Goal: Task Accomplishment & Management: Manage account settings

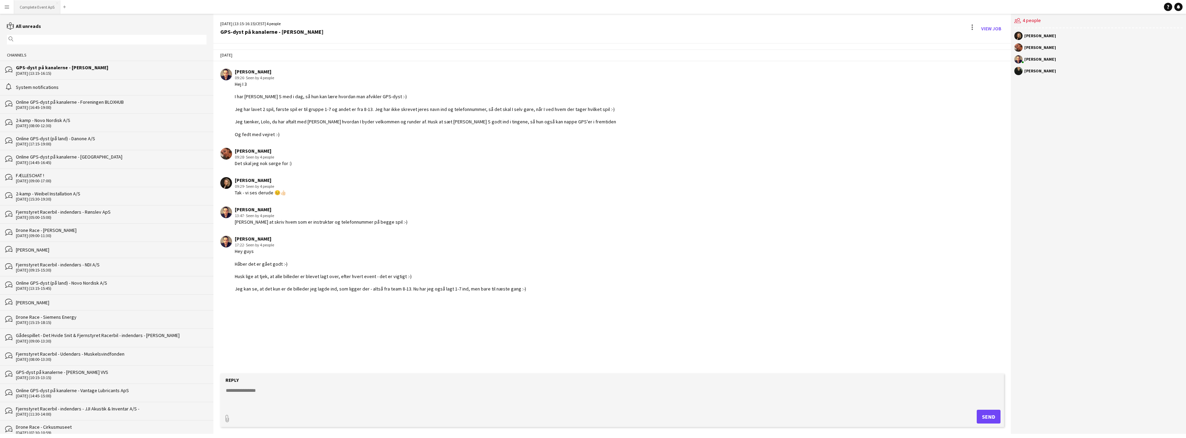
click at [36, 6] on button "Complete Event ApS Close" at bounding box center [37, 6] width 46 height 13
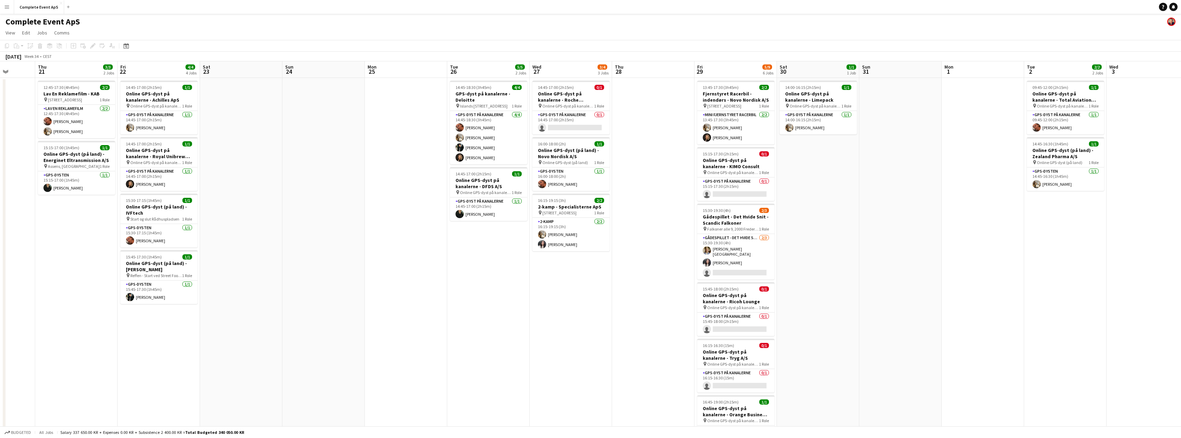
scroll to position [0, 302]
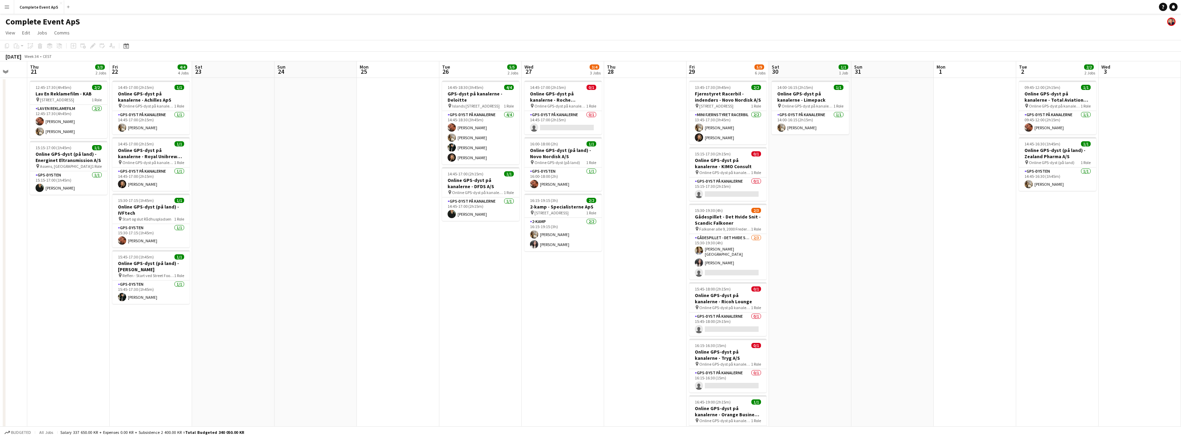
drag, startPoint x: 796, startPoint y: 300, endPoint x: 494, endPoint y: 265, distance: 304.5
click at [494, 265] on app-calendar-viewport "Sun 17 Mon 18 4/4 2 Jobs Tue 19 Wed 20 Thu 21 3/3 2 Jobs Fri 22 4/4 4 Jobs Sat …" at bounding box center [590, 262] width 1181 height 403
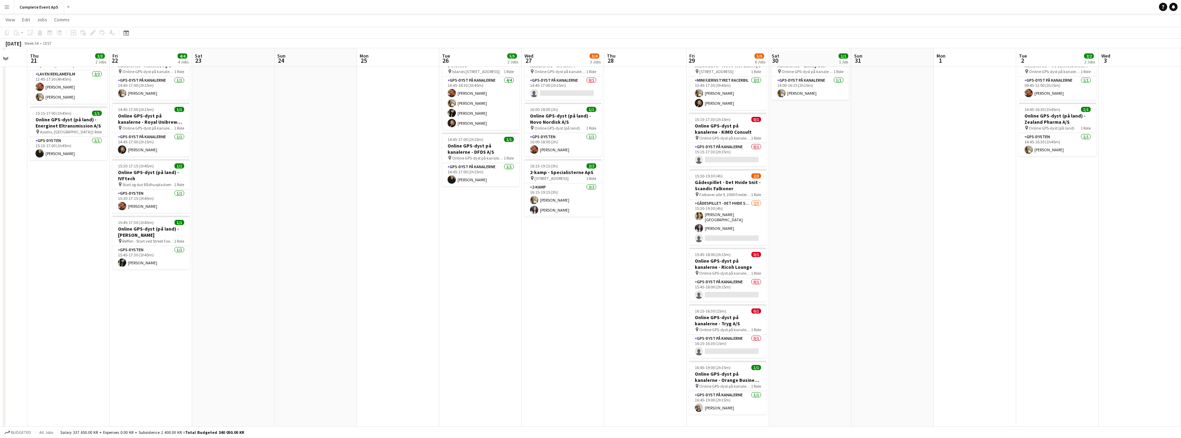
scroll to position [0, 0]
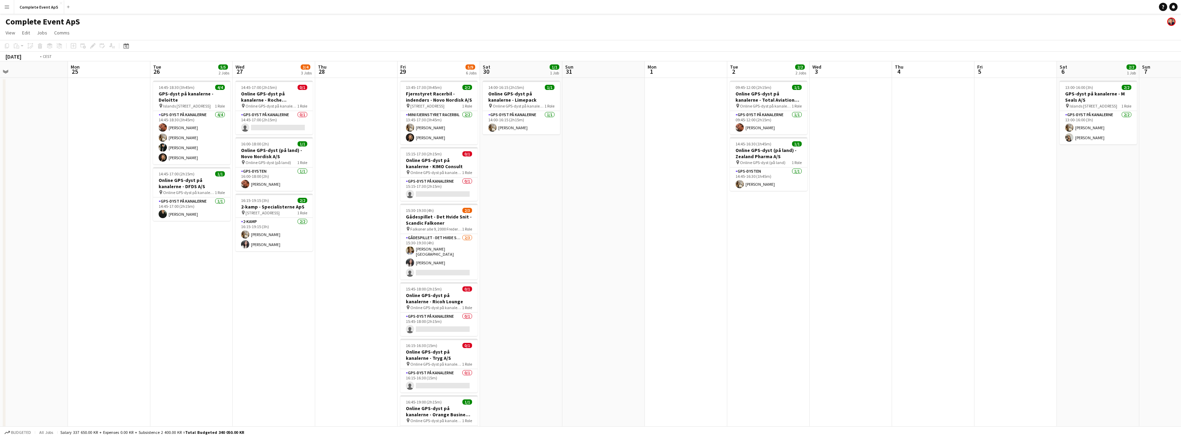
drag, startPoint x: 918, startPoint y: 305, endPoint x: 429, endPoint y: 282, distance: 488.9
click at [429, 282] on app-calendar-viewport "Thu 21 3/3 2 Jobs Fri 22 4/4 4 Jobs Sat 23 Sun 24 Mon 25 Tue 26 5/5 2 Jobs Wed …" at bounding box center [590, 262] width 1181 height 403
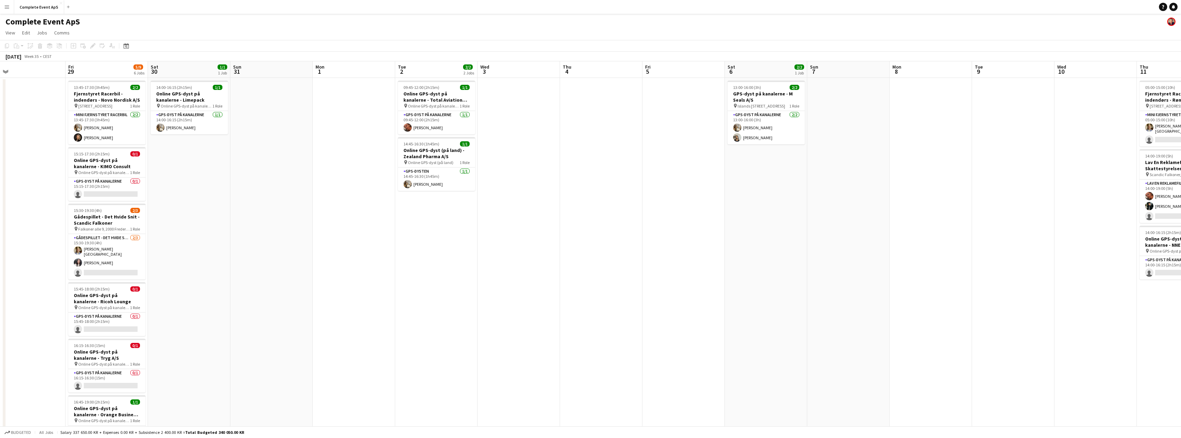
drag, startPoint x: 466, startPoint y: 279, endPoint x: 275, endPoint y: 253, distance: 192.5
click at [275, 253] on app-calendar-viewport "Mon 25 Tue 26 5/5 2 Jobs Wed 27 3/4 3 Jobs Thu 28 Fri 29 5/9 6 Jobs Sat 30 1/1 …" at bounding box center [590, 262] width 1181 height 403
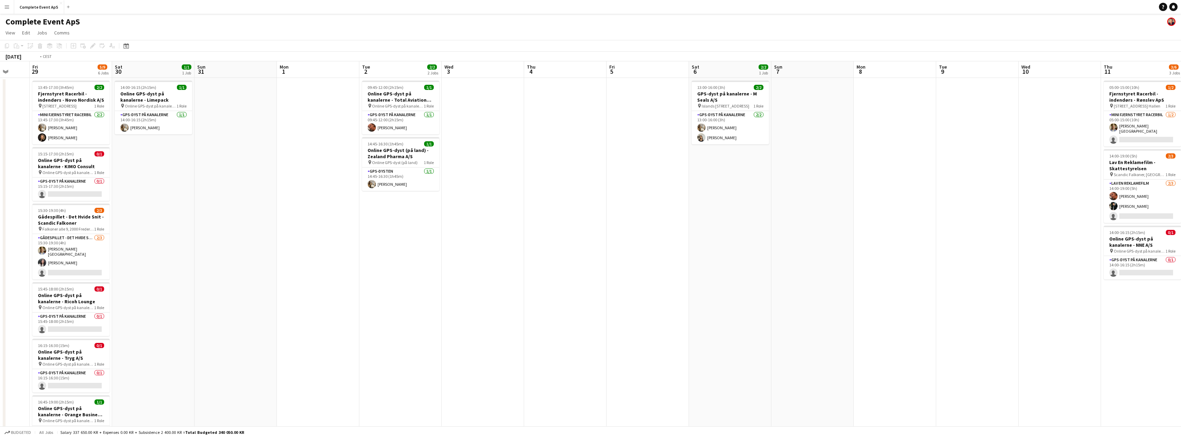
drag, startPoint x: 817, startPoint y: 270, endPoint x: 279, endPoint y: 240, distance: 538.9
click at [281, 241] on app-calendar-viewport "Mon 25 Tue 26 5/5 2 Jobs Wed 27 3/4 3 Jobs Thu 28 Fri 29 5/9 6 Jobs Sat 30 1/1 …" at bounding box center [590, 262] width 1181 height 403
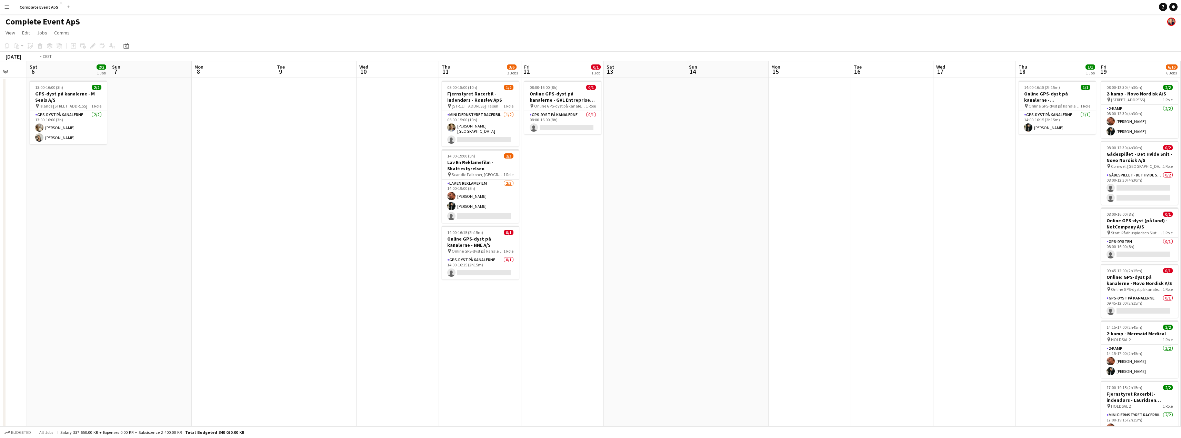
drag, startPoint x: 858, startPoint y: 270, endPoint x: 332, endPoint y: 240, distance: 527.2
click at [334, 241] on app-calendar-viewport "Mon 1 Tue 2 2/2 2 Jobs Wed 3 Thu 4 Fri 5 Sat 6 2/2 1 Job Sun 7 Mon 8 Tue 9 Wed …" at bounding box center [590, 267] width 1181 height 413
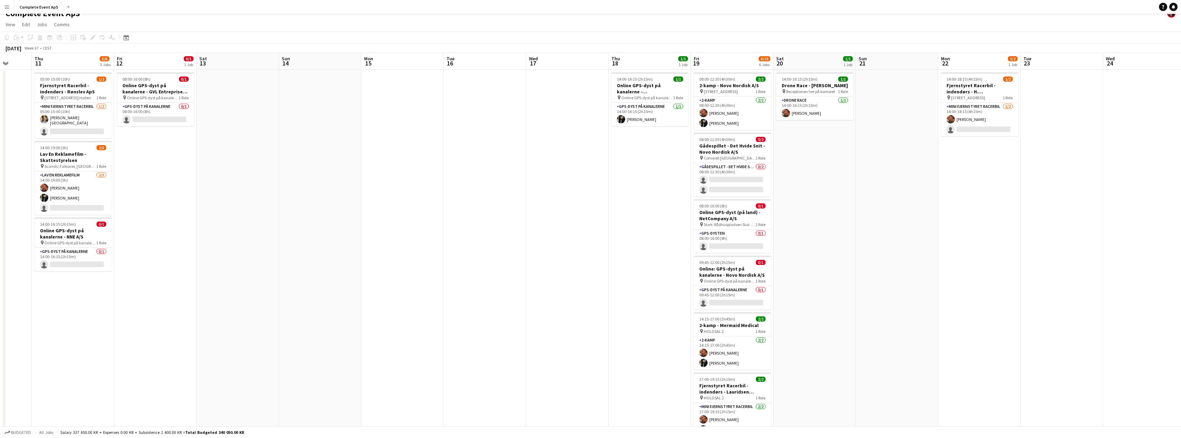
scroll to position [0, 0]
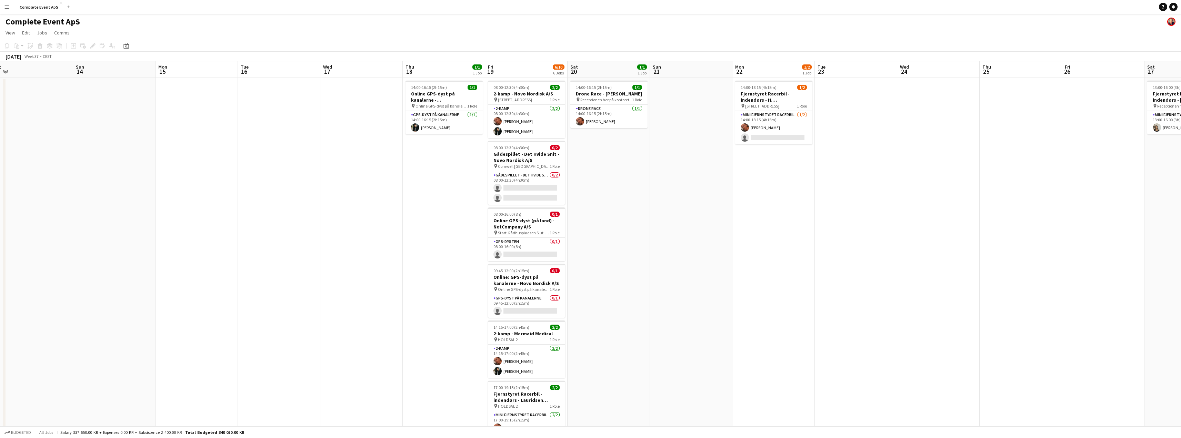
drag, startPoint x: 980, startPoint y: 273, endPoint x: 773, endPoint y: 270, distance: 206.3
click at [773, 270] on app-calendar-viewport "Thu 11 3/6 3 Jobs Fri 12 0/1 1 Job Sat 13 Sun 14 Mon 15 Tue 16 Wed 17 Thu 18 1/…" at bounding box center [590, 267] width 1181 height 413
click at [539, 149] on div "08:00-12:30 (4h30m) 0/2" at bounding box center [526, 147] width 77 height 5
click at [40, 47] on icon at bounding box center [40, 46] width 4 height 3
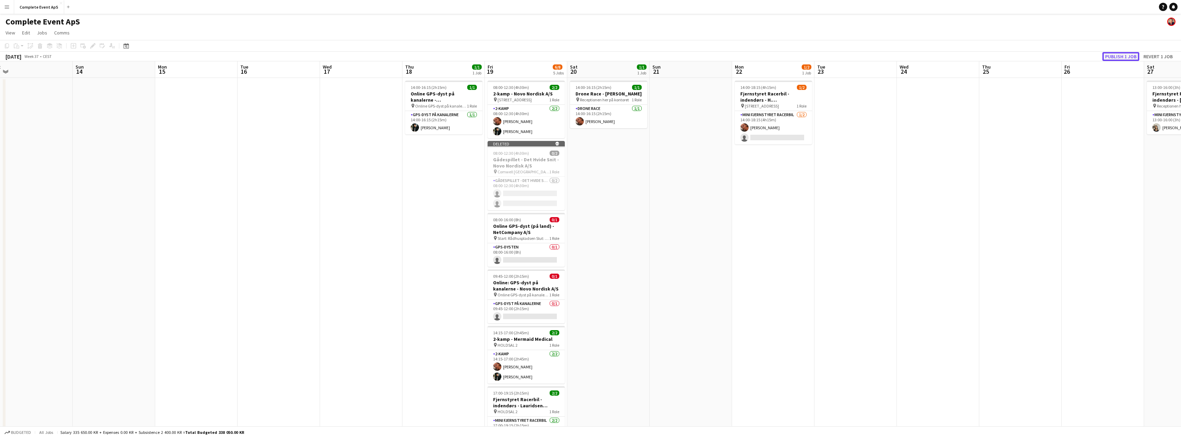
click at [1125, 56] on button "Publish 1 job" at bounding box center [1121, 56] width 37 height 9
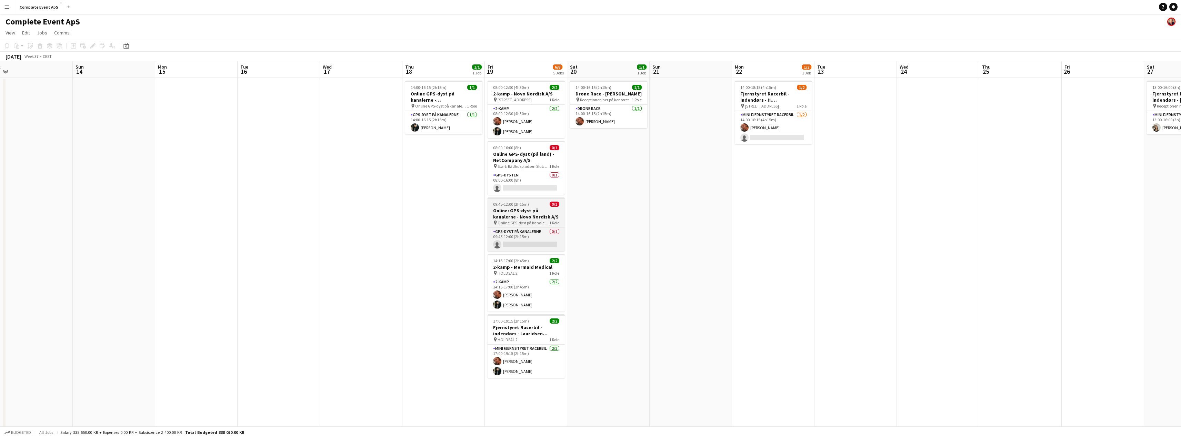
click at [539, 206] on div "09:45-12:00 (2h15m) 0/1" at bounding box center [526, 204] width 77 height 5
click at [612, 207] on app-date-cell "14:00-16:15 (2h15m) 1/1 Drone Race - Michael Wernebo pin Receptionen her på kon…" at bounding box center [608, 271] width 82 height 386
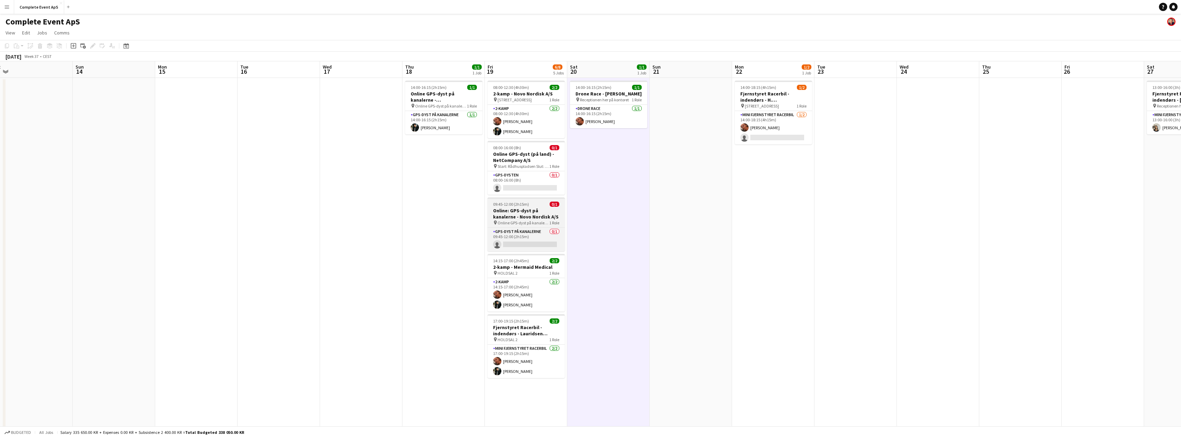
click at [542, 209] on h3 "Online: GPS-dyst på kanalerne - Novo Nordisk A/S" at bounding box center [526, 214] width 77 height 12
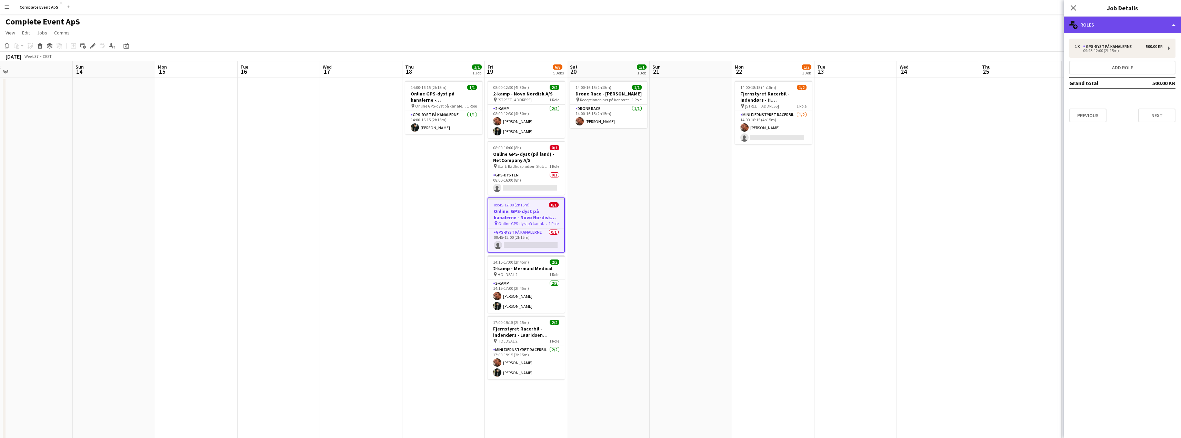
click at [1135, 27] on div "multiple-users-add Roles" at bounding box center [1122, 25] width 117 height 17
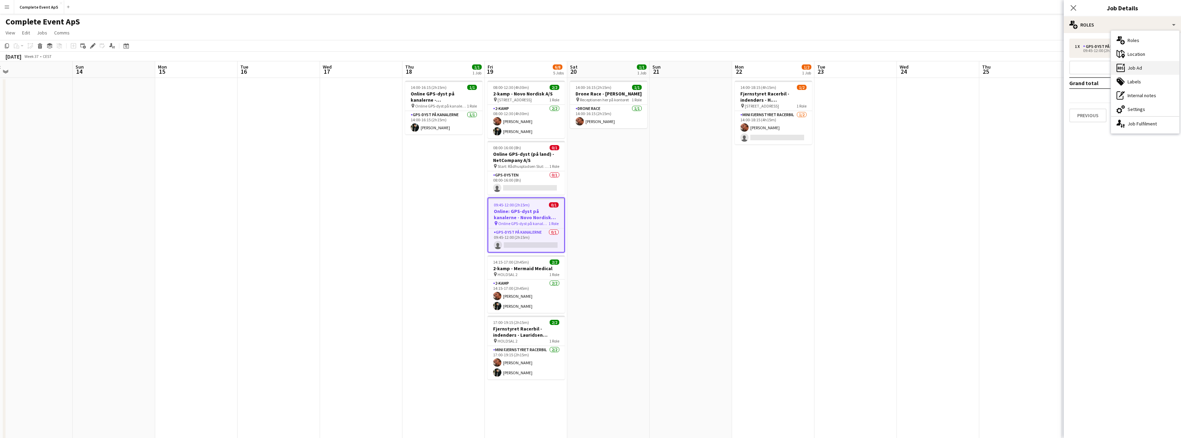
click at [1139, 66] on div "ads-window Job Ad" at bounding box center [1145, 68] width 68 height 14
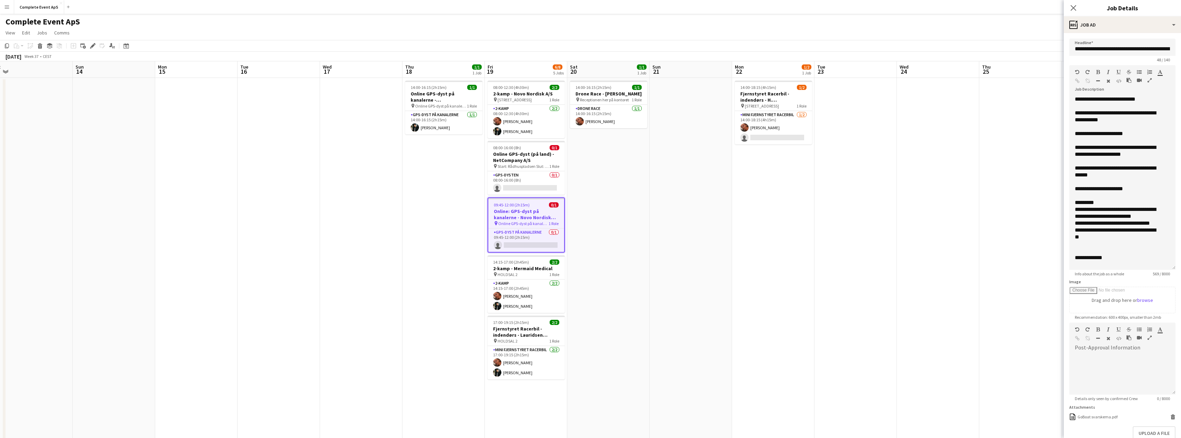
drag, startPoint x: 1173, startPoint y: 134, endPoint x: 1159, endPoint y: 266, distance: 133.2
click at [1159, 266] on div "**********" at bounding box center [1123, 183] width 106 height 174
click at [667, 274] on app-date-cell at bounding box center [691, 271] width 82 height 386
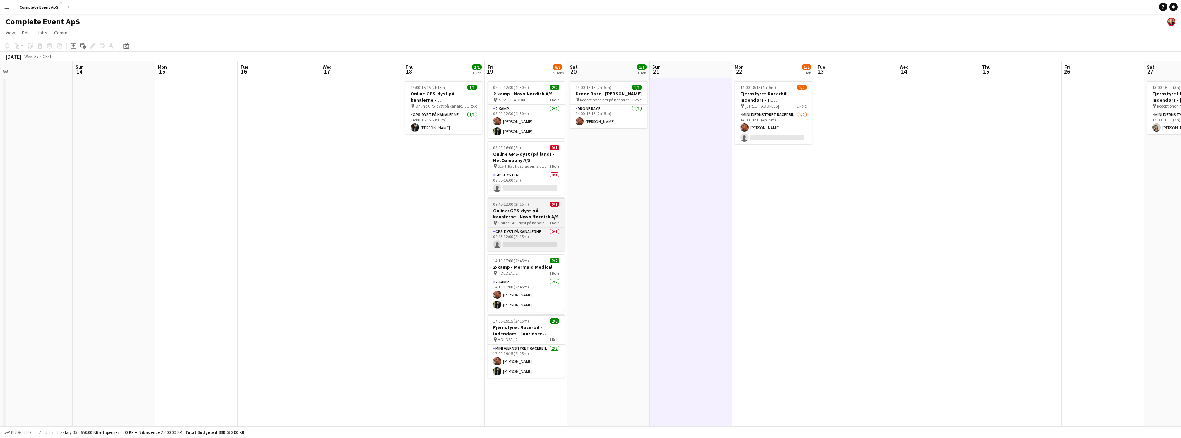
click at [519, 207] on app-job-card "09:45-12:00 (2h15m) 0/1 Online: GPS-dyst på kanalerne - Novo Nordisk A/S pin On…" at bounding box center [526, 225] width 77 height 54
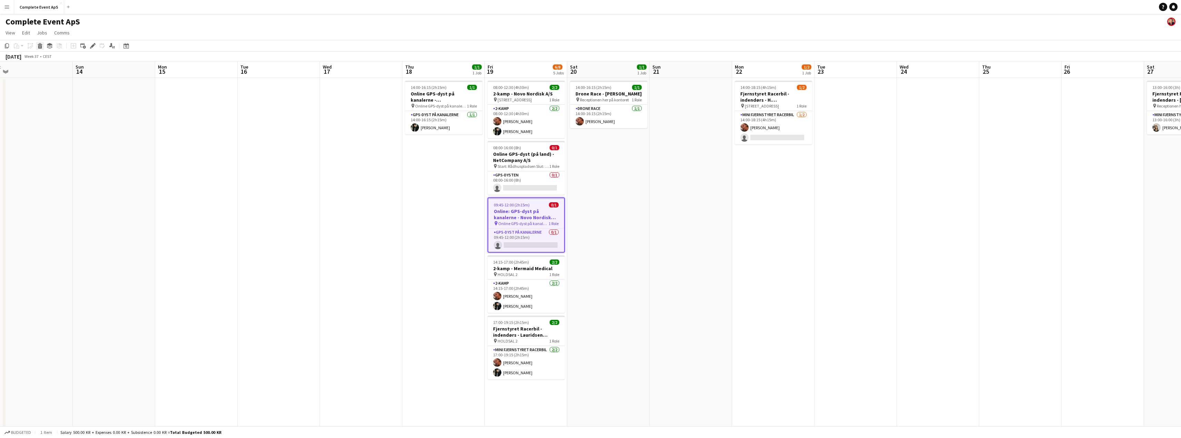
click at [39, 44] on icon at bounding box center [40, 44] width 4 height 2
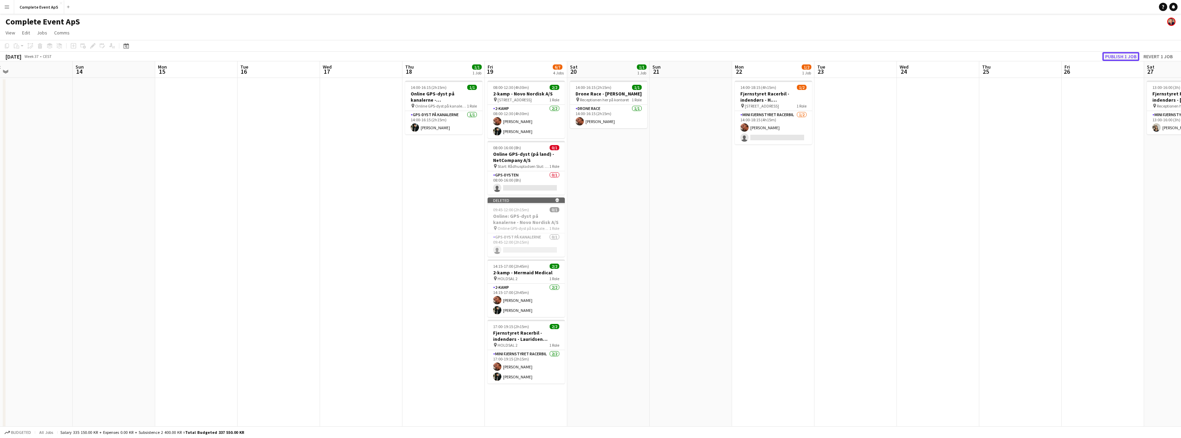
click at [1121, 57] on button "Publish 1 job" at bounding box center [1121, 56] width 37 height 9
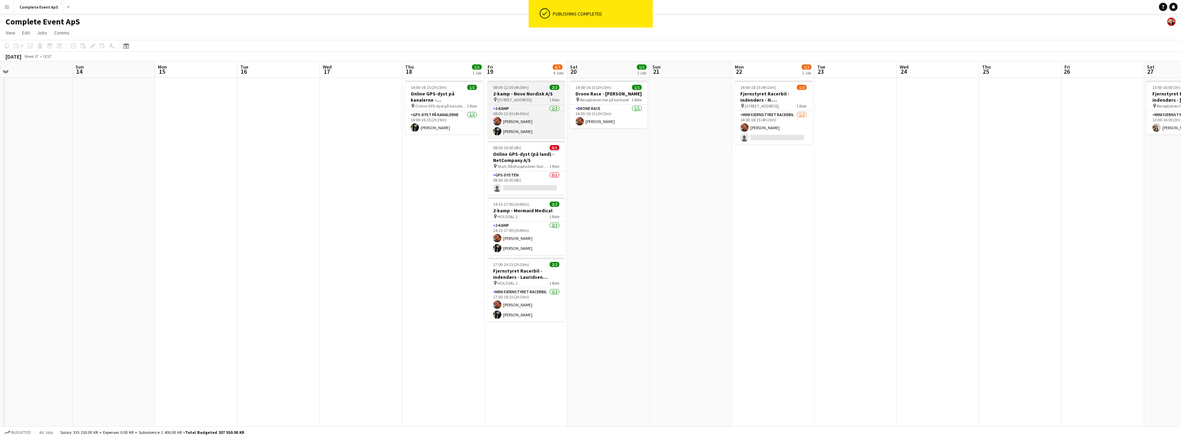
click at [525, 93] on h3 "2-kamp - Novo Nordisk A/S" at bounding box center [526, 94] width 77 height 6
click at [534, 87] on div "08:00-12:30 (4h30m) 2/2" at bounding box center [526, 88] width 76 height 5
click at [593, 211] on app-date-cell "14:00-16:15 (2h15m) 1/1 Drone Race - Michael Wernebo pin Receptionen her på kon…" at bounding box center [608, 271] width 82 height 386
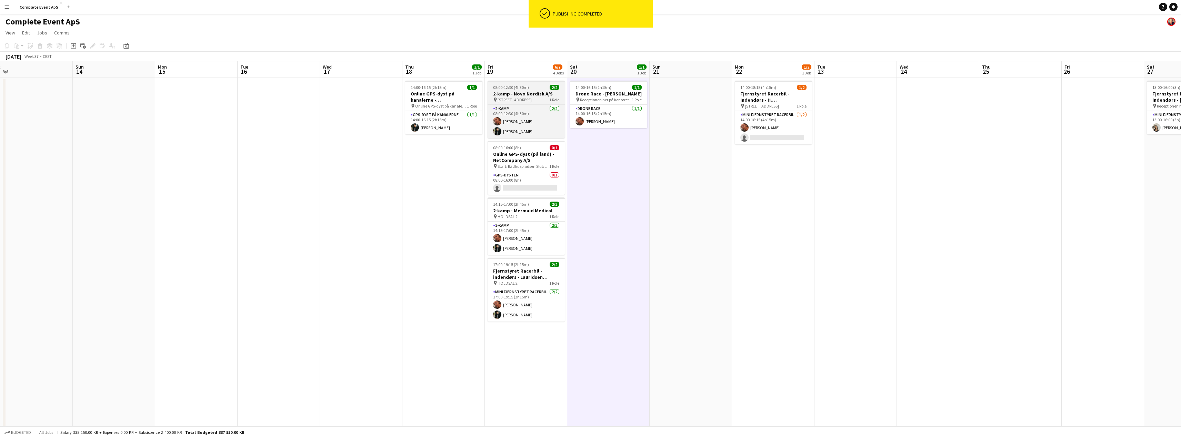
click at [541, 88] on div "08:00-12:30 (4h30m) 2/2" at bounding box center [526, 87] width 77 height 5
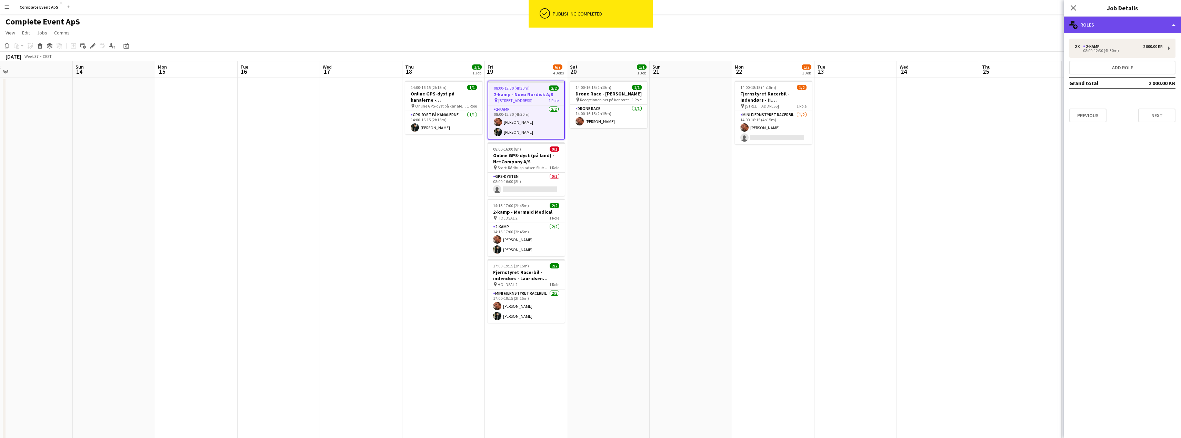
click at [1102, 29] on div "multiple-users-add Roles" at bounding box center [1122, 25] width 117 height 17
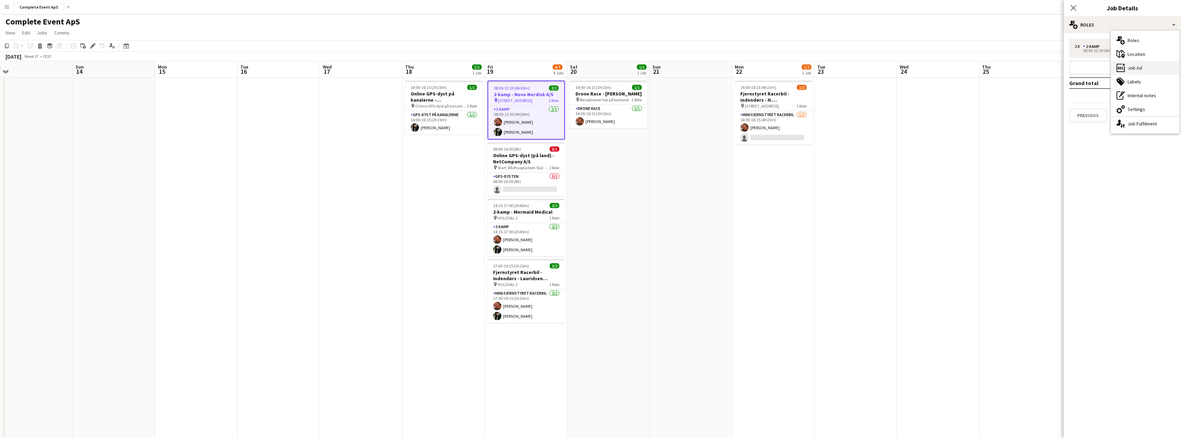
click at [1142, 66] on div "ads-window Job Ad" at bounding box center [1145, 68] width 68 height 14
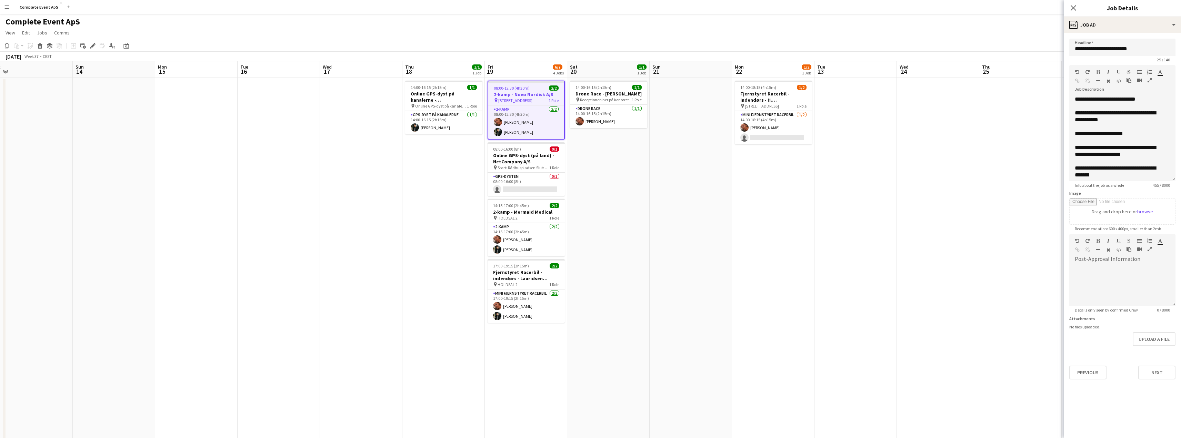
drag, startPoint x: 1173, startPoint y: 136, endPoint x: 1136, endPoint y: 217, distance: 88.9
click at [1150, 181] on div "**********" at bounding box center [1123, 139] width 106 height 86
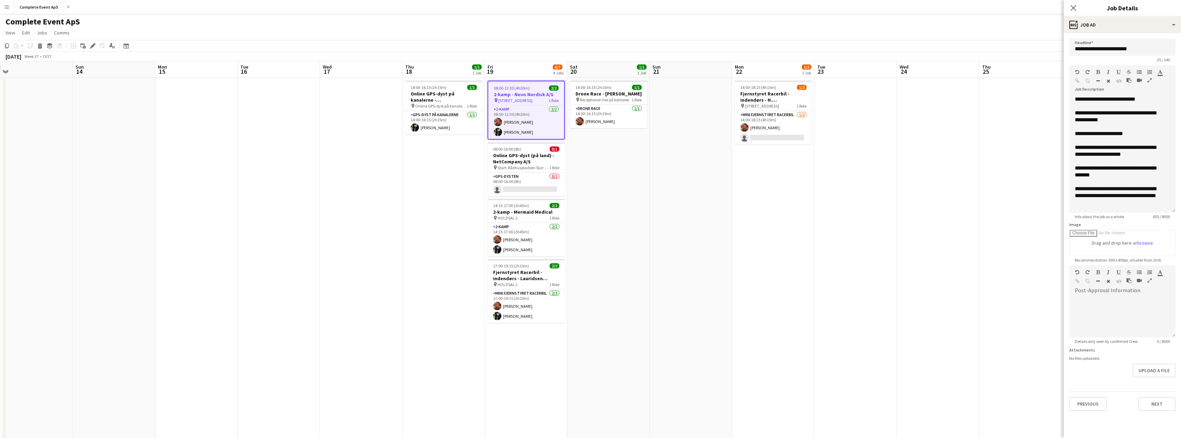
click at [811, 252] on app-date-cell "14:00-18:15 (4h15m) 1/2 Fjernstyret Racerbil - indendørs - H. Lundbeck A/S pin …" at bounding box center [773, 271] width 82 height 386
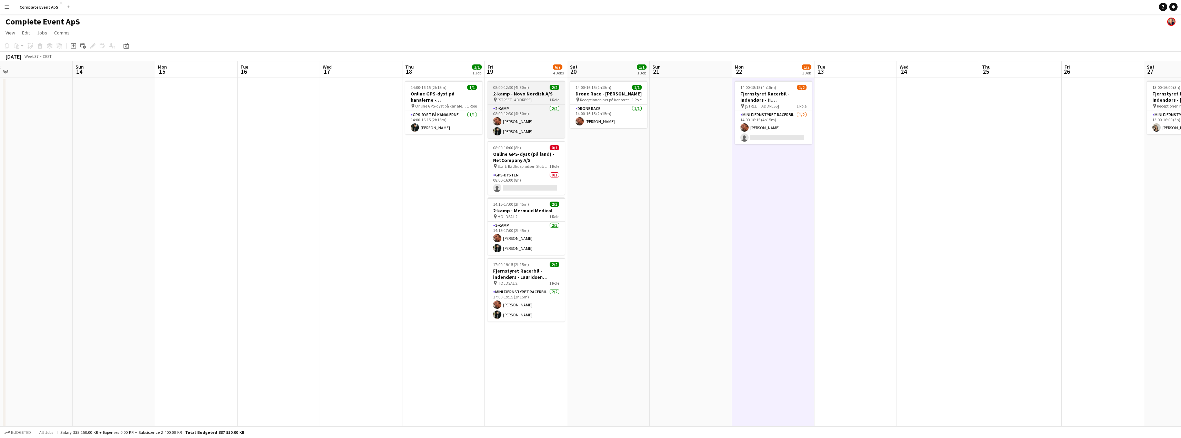
click at [531, 89] on div "08:00-12:30 (4h30m) 2/2" at bounding box center [526, 87] width 77 height 5
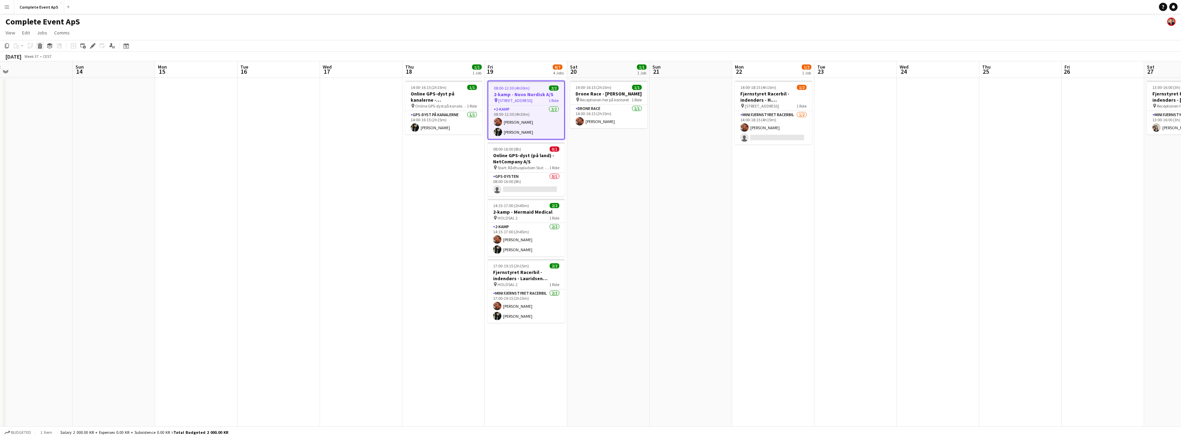
click at [42, 46] on icon "Delete" at bounding box center [40, 46] width 6 height 6
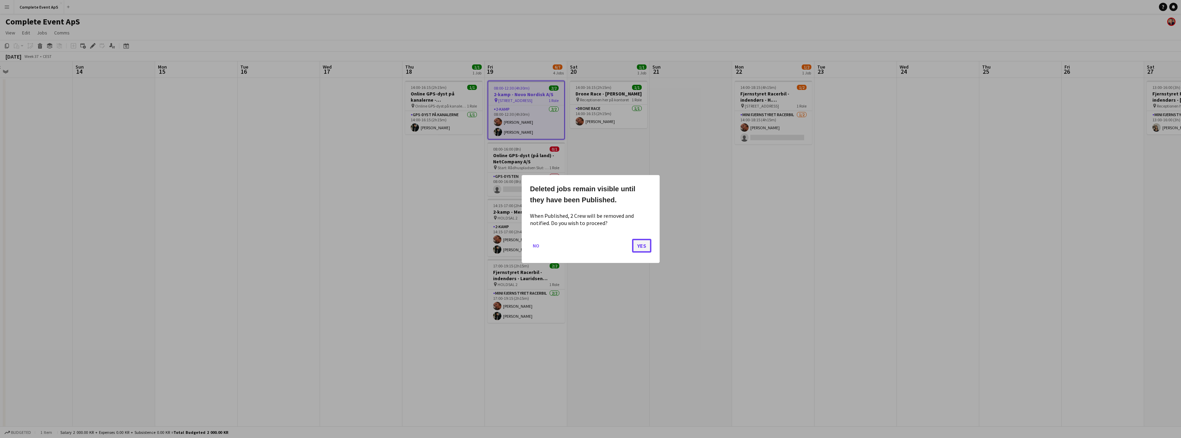
click at [646, 244] on button "Yes" at bounding box center [641, 246] width 19 height 14
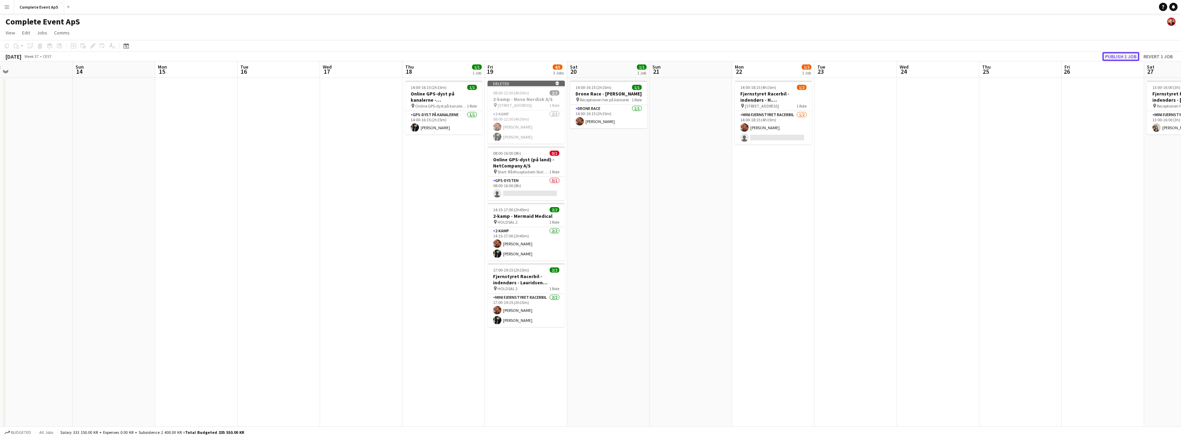
click at [1113, 54] on button "Publish 1 job" at bounding box center [1121, 56] width 37 height 9
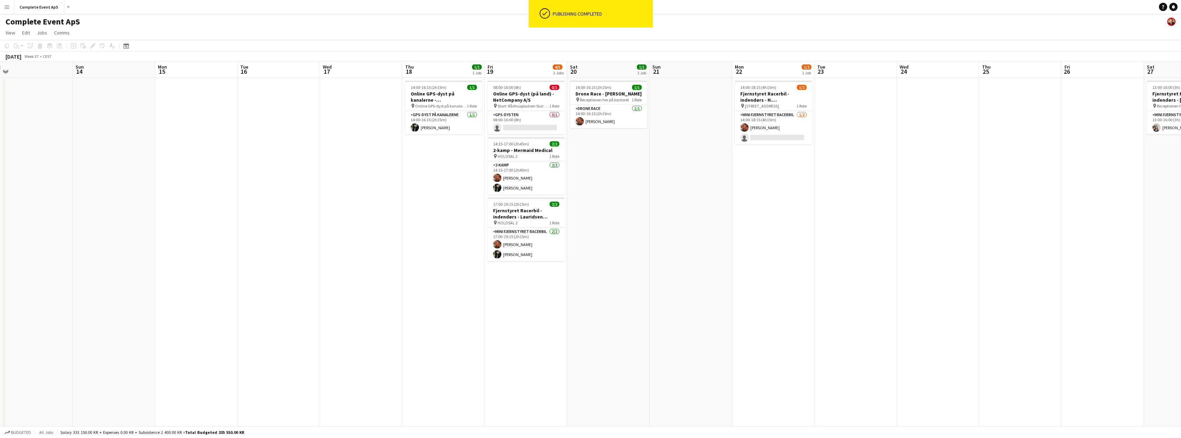
click at [682, 205] on app-date-cell at bounding box center [691, 271] width 82 height 386
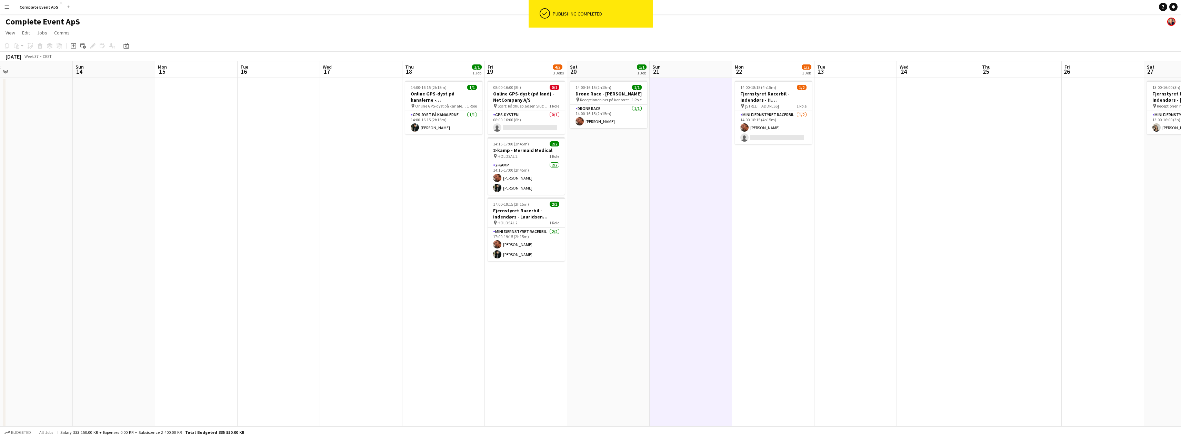
click at [616, 211] on app-date-cell "14:00-16:15 (2h15m) 1/1 Drone Race - Michael Wernebo pin Receptionen her på kon…" at bounding box center [608, 271] width 82 height 386
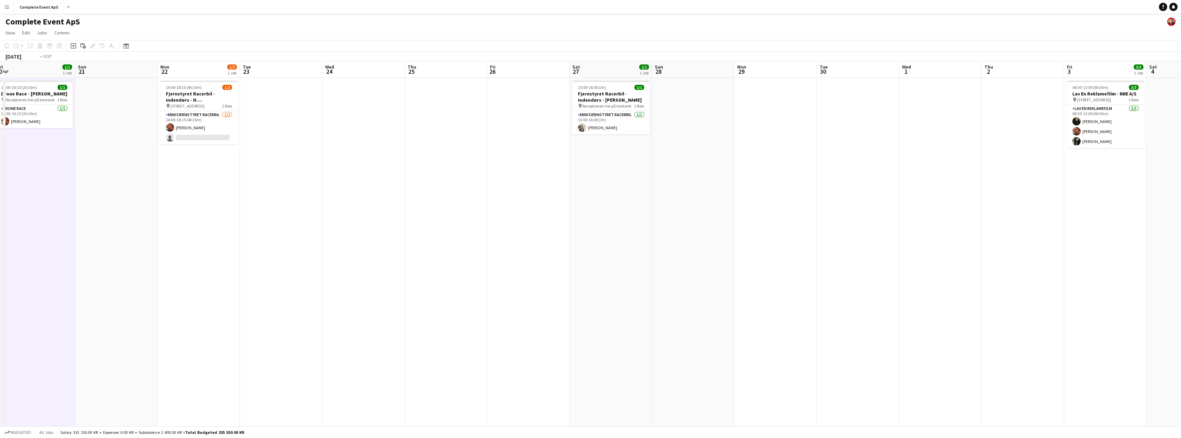
drag, startPoint x: 708, startPoint y: 225, endPoint x: 0, endPoint y: 171, distance: 710.5
click at [0, 172] on app-calendar-viewport "Wed 17 Thu 18 1/1 1 Job Fri 19 4/5 3 Jobs Sat 20 1/1 1 Job Sun 21 Mon 22 1/2 1 …" at bounding box center [590, 262] width 1181 height 403
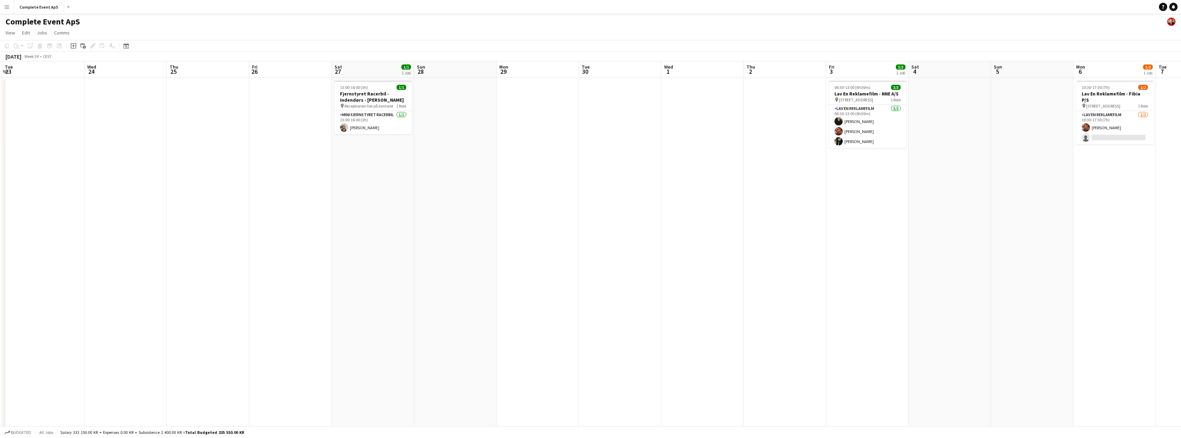
scroll to position [0, 294]
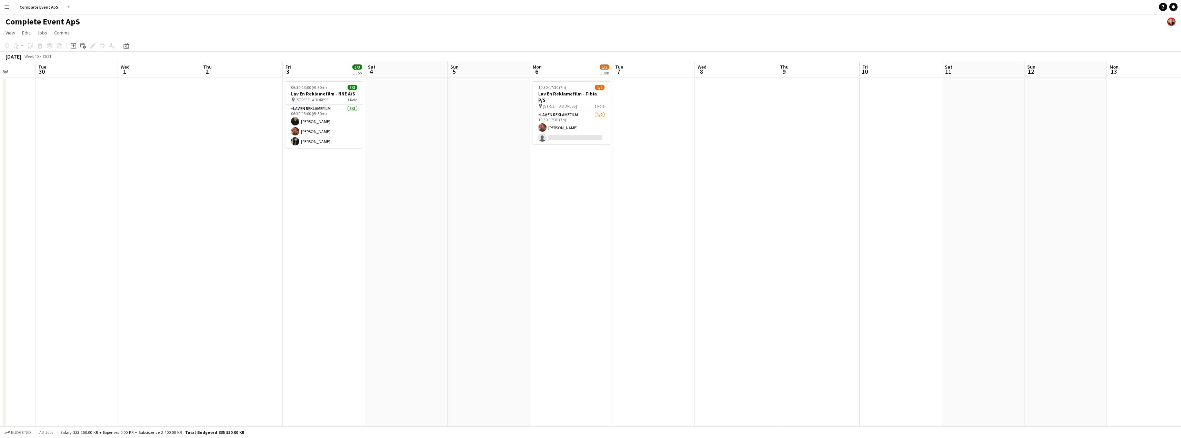
drag, startPoint x: 559, startPoint y: 226, endPoint x: 137, endPoint y: 188, distance: 423.5
click at [137, 188] on app-calendar-viewport "Fri 26 Sat 27 1/1 1 Job Sun 28 Mon 29 Tue 30 Wed 1 Thu 2 Fri 3 3/3 1 Job Sat 4 …" at bounding box center [590, 262] width 1181 height 403
drag, startPoint x: 297, startPoint y: 198, endPoint x: 82, endPoint y: 178, distance: 216.2
click at [67, 176] on app-calendar-viewport "Fri 26 Sat 27 1/1 1 Job Sun 28 Mon 29 Tue 30 Wed 1 Thu 2 Fri 3 3/3 1 Job Sat 4 …" at bounding box center [590, 262] width 1181 height 403
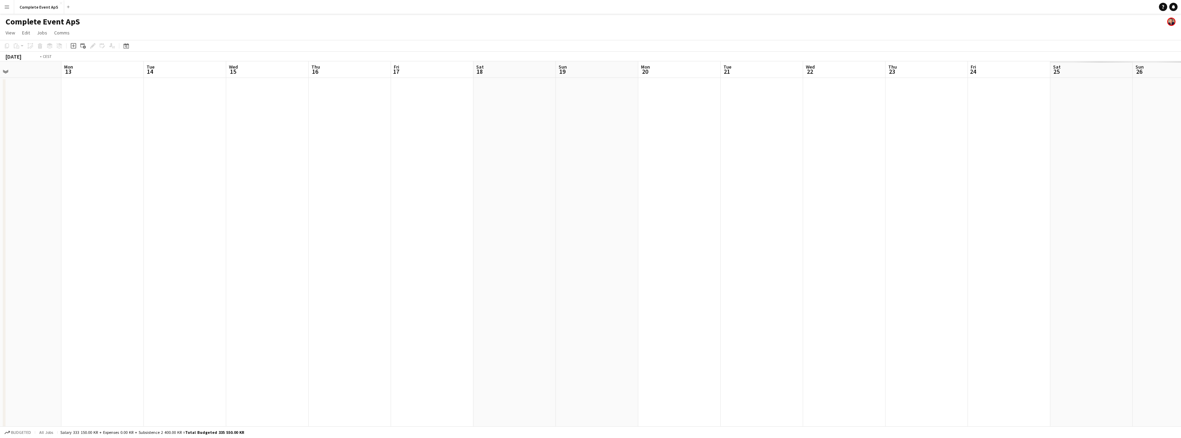
drag, startPoint x: 314, startPoint y: 197, endPoint x: 0, endPoint y: 159, distance: 315.9
click at [0, 163] on app-calendar-viewport "Wed 8 Thu 9 Fri 10 Sat 11 Sun 12 Mon 13 Tue 14 Wed 15 Thu 16 Fri 17 Sat 18 Sun …" at bounding box center [590, 262] width 1181 height 403
drag, startPoint x: 580, startPoint y: 206, endPoint x: 13, endPoint y: 150, distance: 570.1
click at [17, 151] on app-calendar-viewport "Mon 13 Tue 14 Wed 15 Thu 16 Fri 17 Sat 18 Sun 19 Mon 20 Tue 21 Wed 22 Thu 23 Fr…" at bounding box center [590, 262] width 1181 height 403
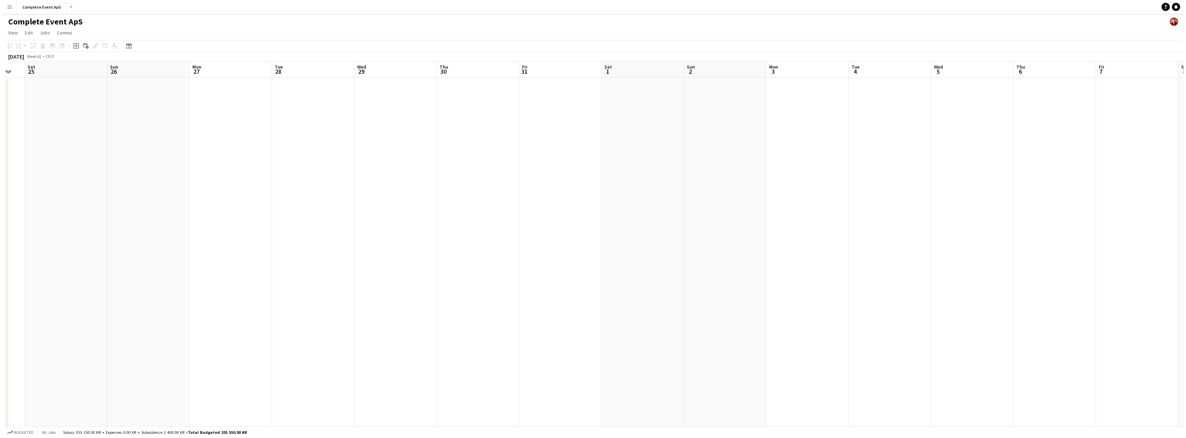
scroll to position [0, 326]
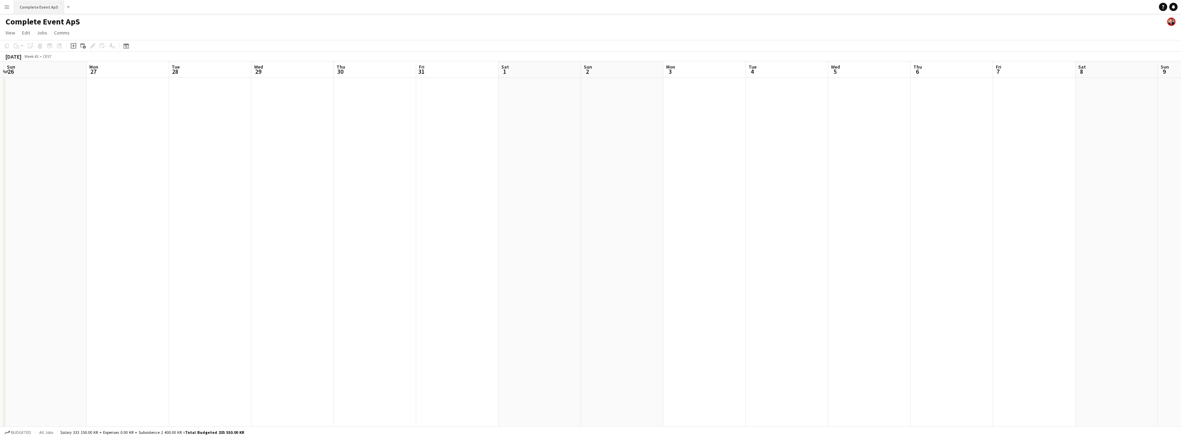
click at [46, 7] on button "Complete Event ApS Close" at bounding box center [39, 6] width 50 height 13
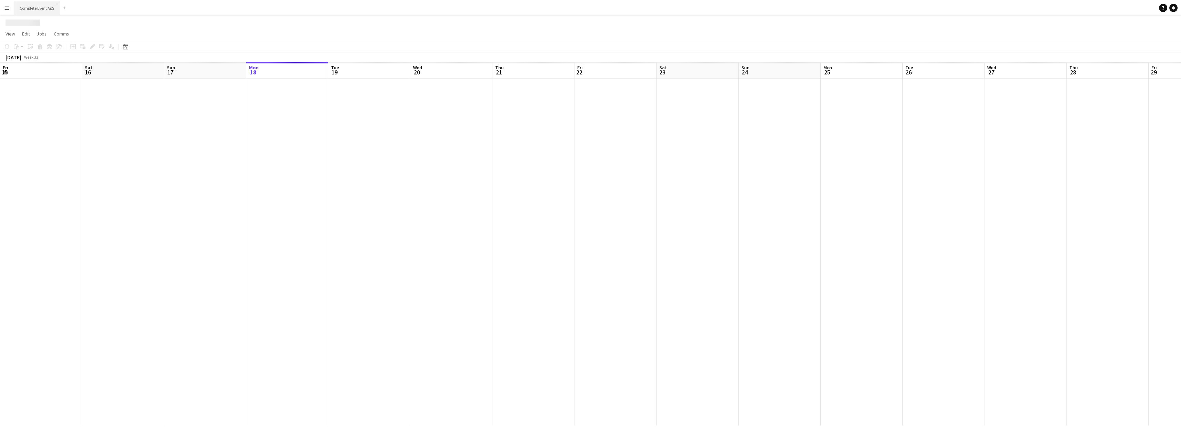
scroll to position [0, 165]
